Goal: Information Seeking & Learning: Understand process/instructions

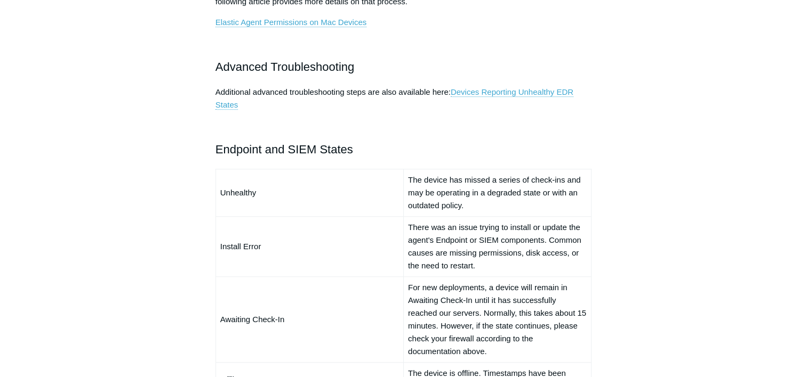
scroll to position [693, 0]
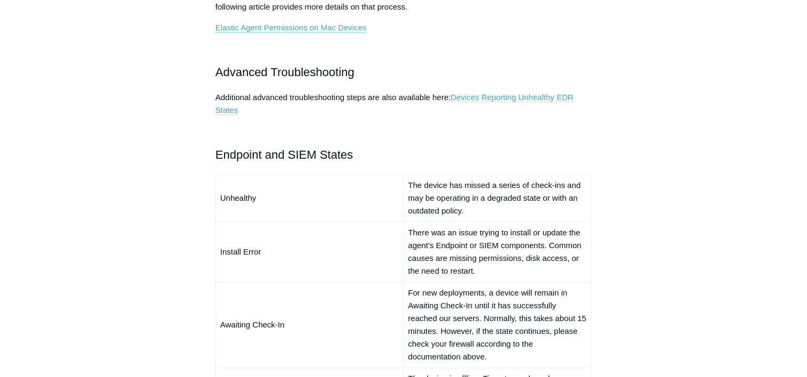
click at [478, 98] on link "Devices Reporting Unhealthy EDR States" at bounding box center [394, 104] width 358 height 22
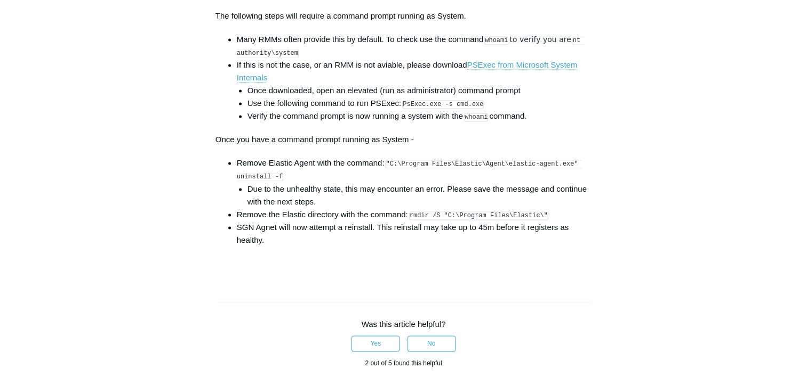
scroll to position [1599, 0]
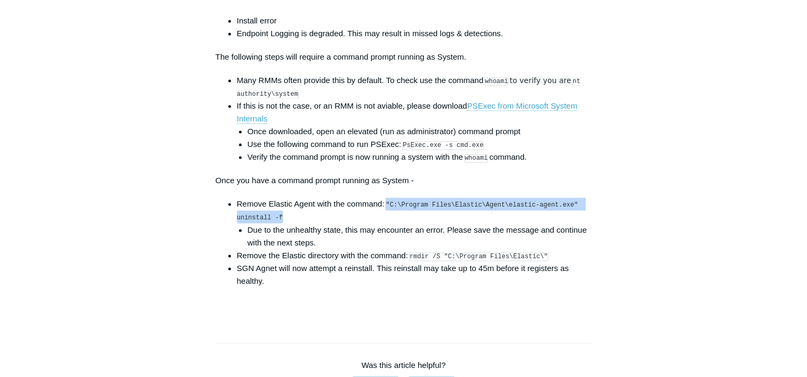
drag, startPoint x: 388, startPoint y: 209, endPoint x: 411, endPoint y: 219, distance: 25.1
click at [411, 219] on li "Remove Elastic Agent with the command: "C:\Program Files\Elastic\Agent\elastic-…" at bounding box center [414, 223] width 355 height 51
copy code ""C:\Program Files\Elastic\Agent\elastic-agent.exe" uninstall -f"
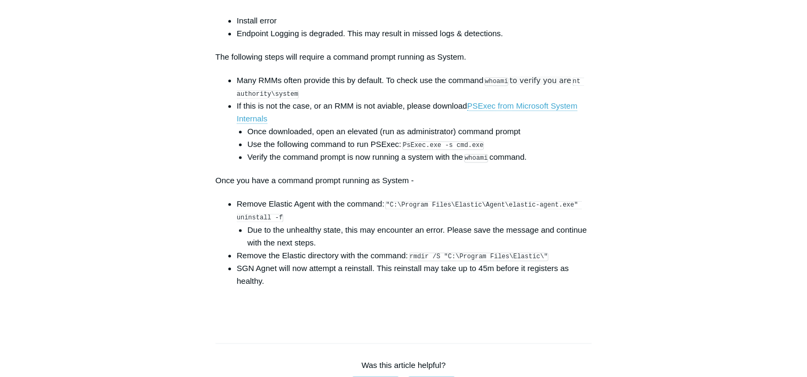
drag, startPoint x: 413, startPoint y: 264, endPoint x: 541, endPoint y: 260, distance: 128.5
click at [541, 260] on li "Remove the Elastic directory with the command: rmdir /S "C:\Program Files\Elast…" at bounding box center [414, 255] width 355 height 13
copy code "rmdir /S "C:\Program Files\Elastic\""
